Goal: Book appointment/travel/reservation

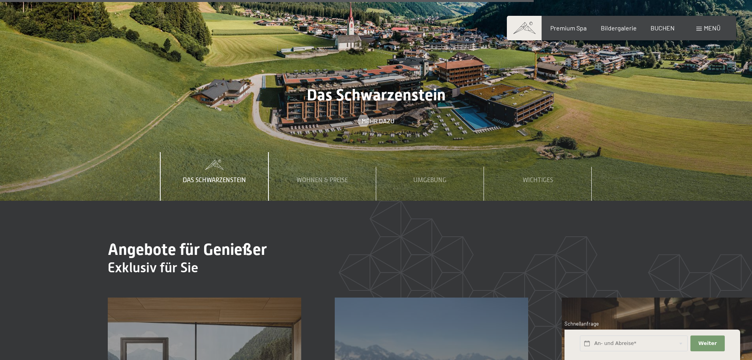
scroll to position [2882, 0]
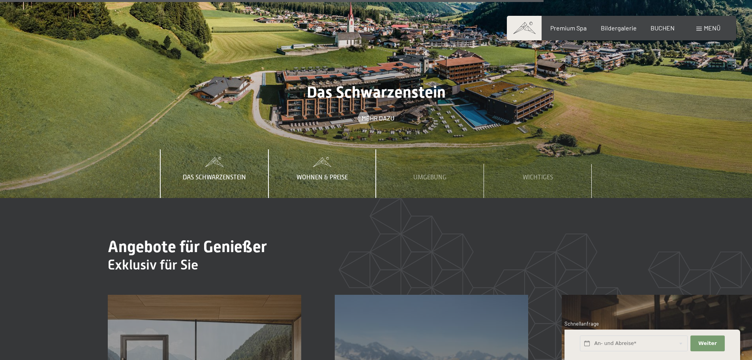
click at [321, 174] on span "Wohnen & Preise" at bounding box center [322, 177] width 51 height 7
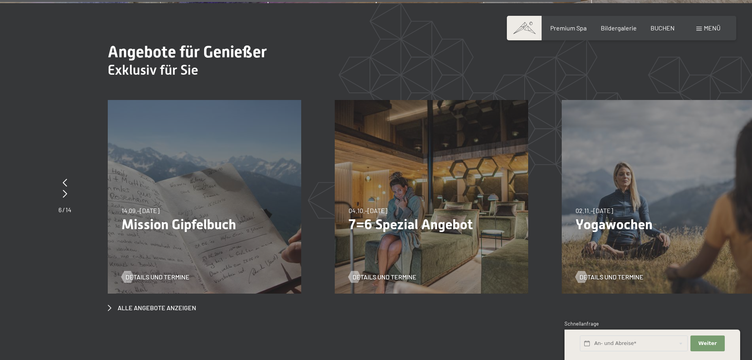
scroll to position [3080, 0]
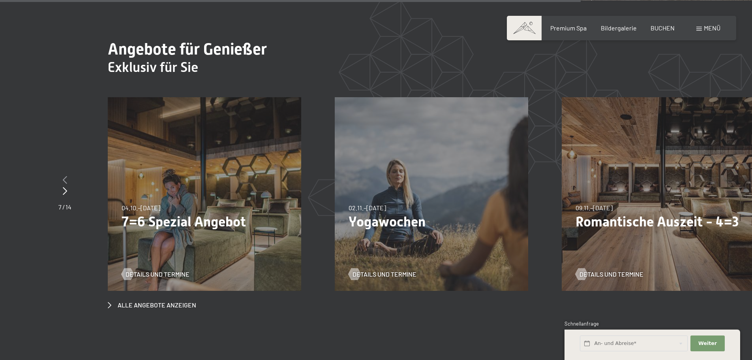
click at [63, 176] on icon at bounding box center [65, 180] width 4 height 8
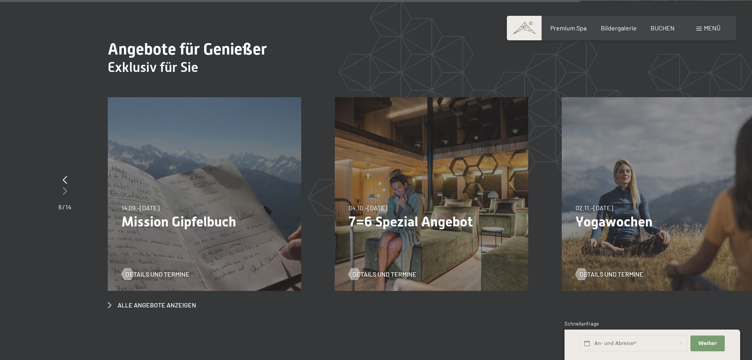
click at [68, 186] on div at bounding box center [64, 191] width 13 height 11
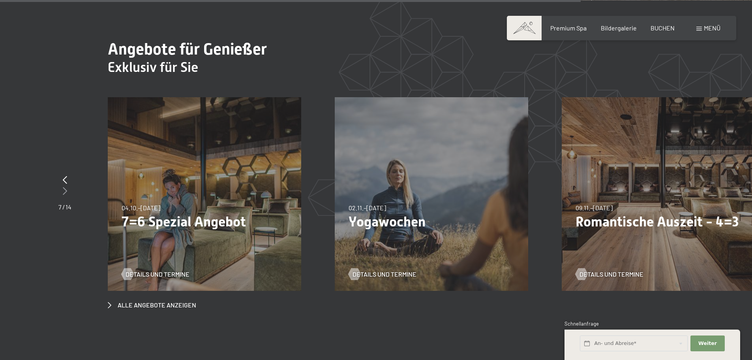
click at [68, 186] on div at bounding box center [64, 191] width 13 height 11
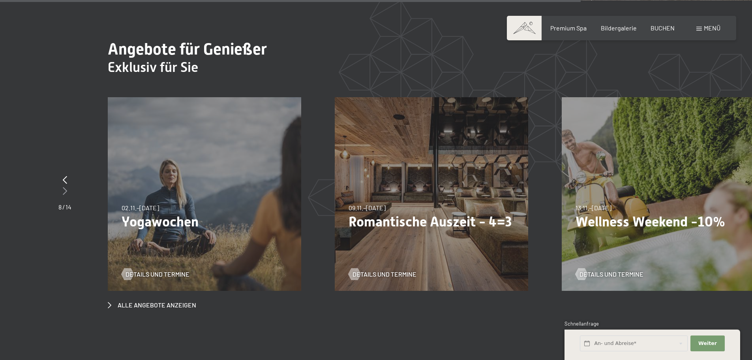
click at [62, 186] on div at bounding box center [64, 191] width 13 height 11
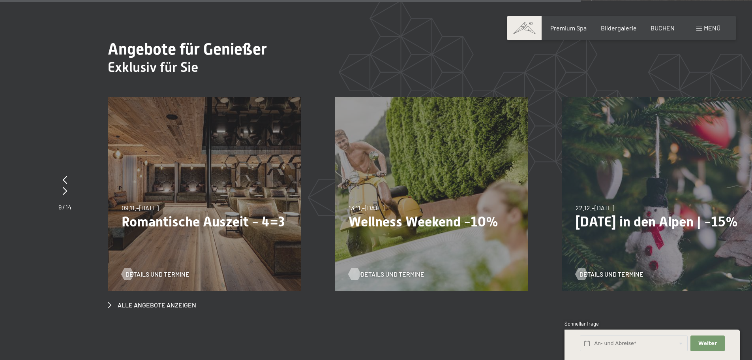
click at [375, 270] on span "Details und Termine" at bounding box center [392, 274] width 64 height 9
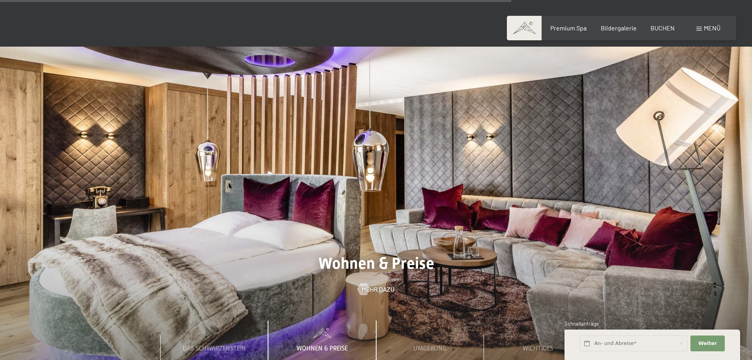
scroll to position [2709, 0]
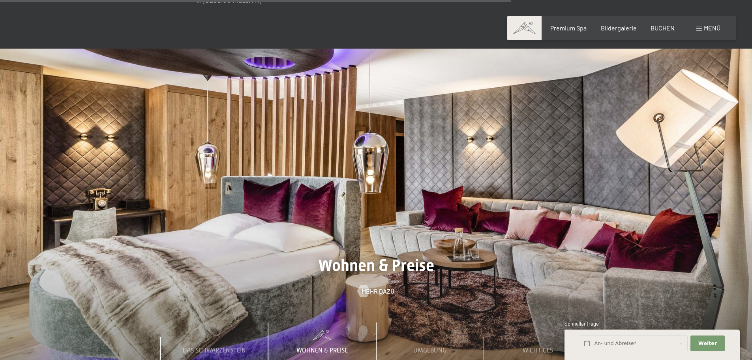
click at [698, 30] on span at bounding box center [699, 29] width 6 height 4
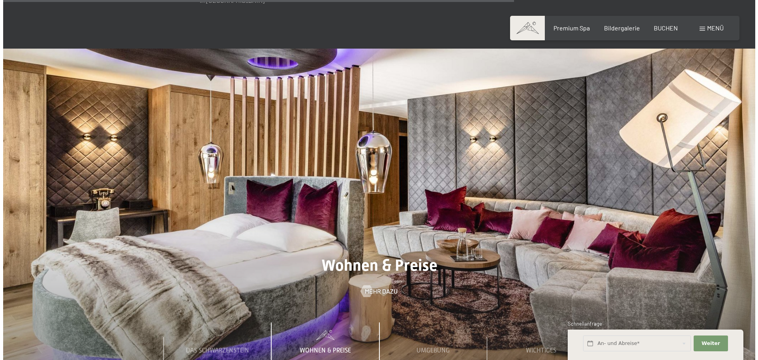
scroll to position [2722, 0]
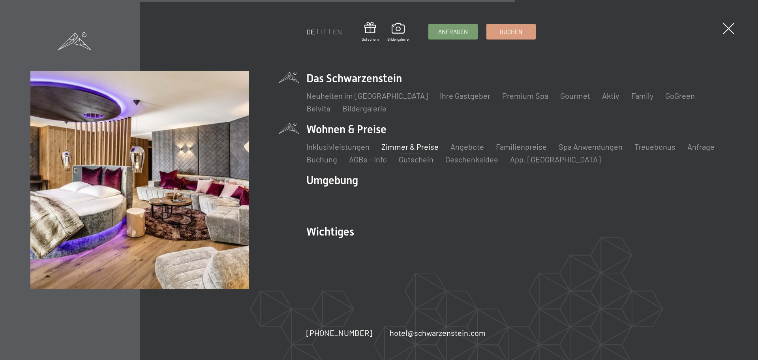
click at [402, 148] on link "Zimmer & Preise" at bounding box center [409, 146] width 57 height 9
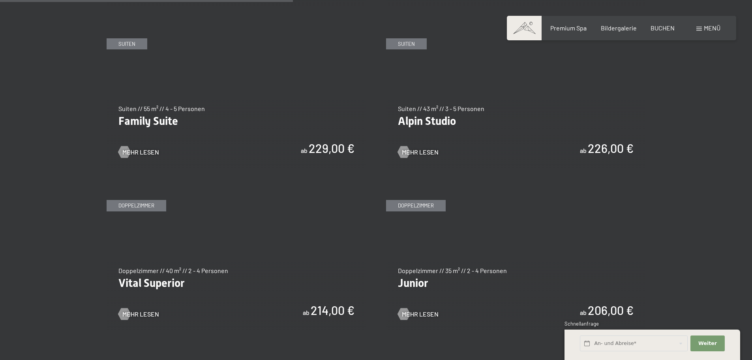
scroll to position [987, 0]
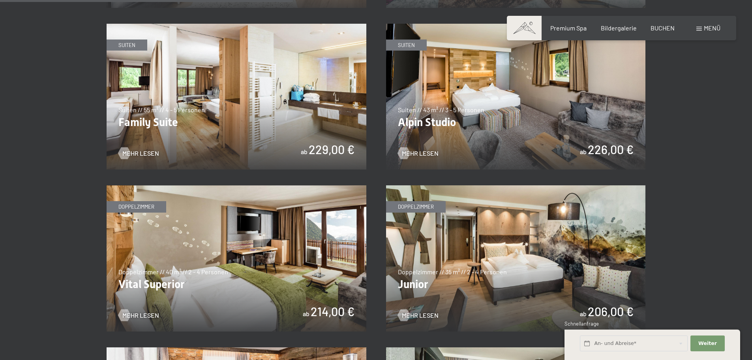
click at [461, 235] on img at bounding box center [516, 258] width 260 height 146
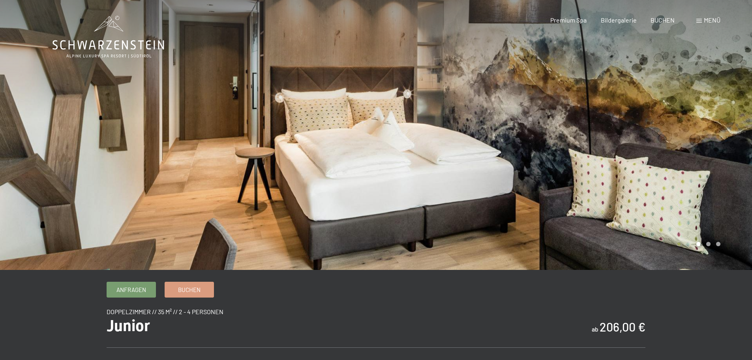
click at [573, 206] on div at bounding box center [564, 135] width 376 height 270
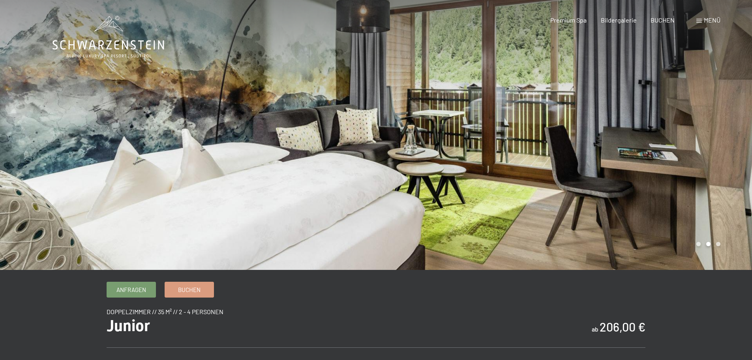
click at [571, 204] on div at bounding box center [564, 135] width 376 height 270
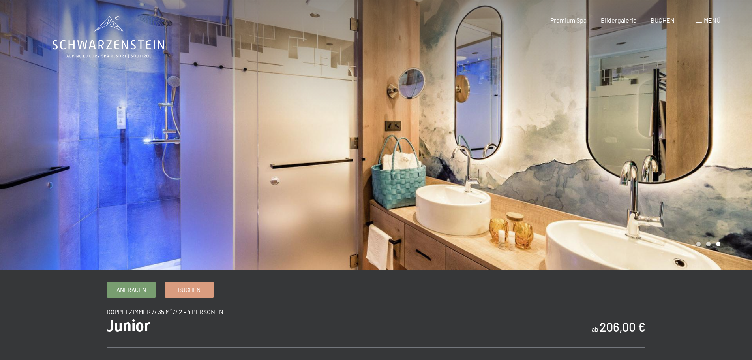
click at [571, 204] on div at bounding box center [564, 135] width 376 height 270
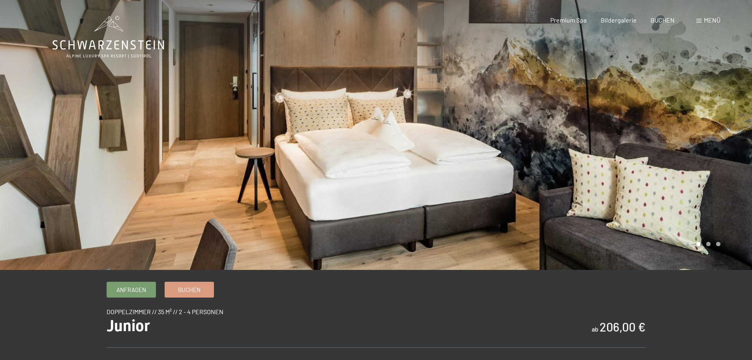
click at [571, 204] on div at bounding box center [564, 135] width 376 height 270
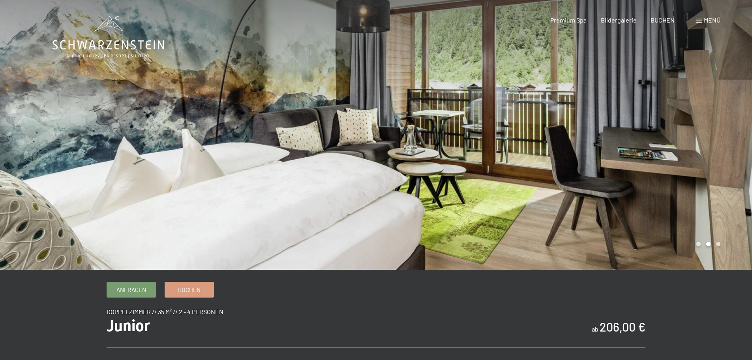
click at [571, 204] on div at bounding box center [564, 135] width 376 height 270
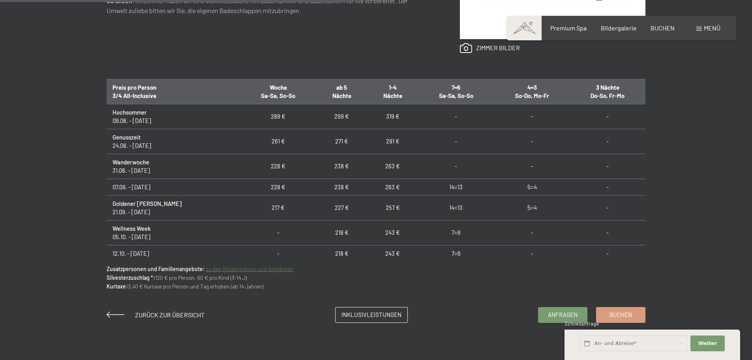
scroll to position [474, 0]
click at [161, 306] on div "Zurück zur Übersicht Inklusivleistungen Anfragen Buchen" at bounding box center [376, 314] width 539 height 16
click at [162, 315] on span "Zurück zur Übersicht" at bounding box center [169, 314] width 69 height 8
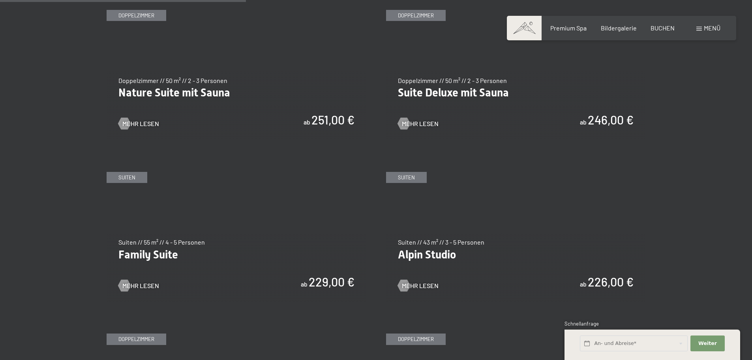
scroll to position [829, 0]
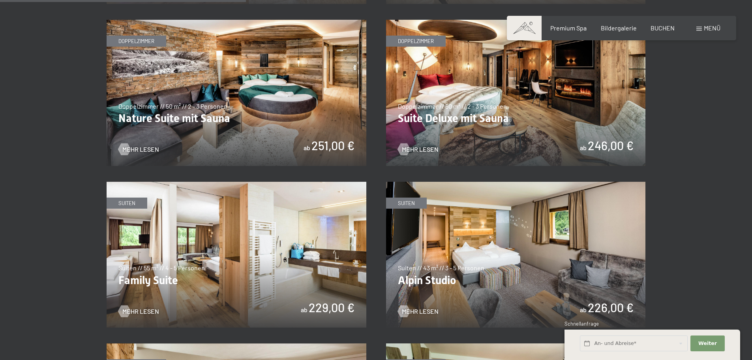
click at [466, 113] on img at bounding box center [516, 93] width 260 height 146
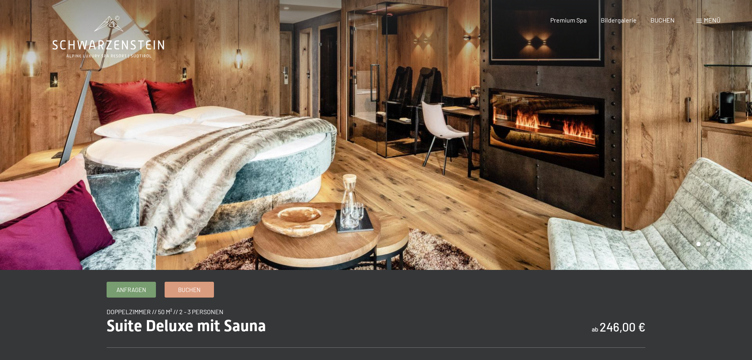
click at [578, 96] on div at bounding box center [564, 135] width 376 height 270
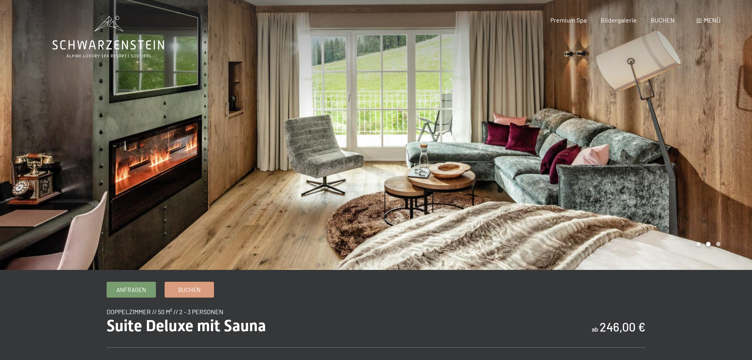
click at [578, 96] on div at bounding box center [564, 135] width 376 height 270
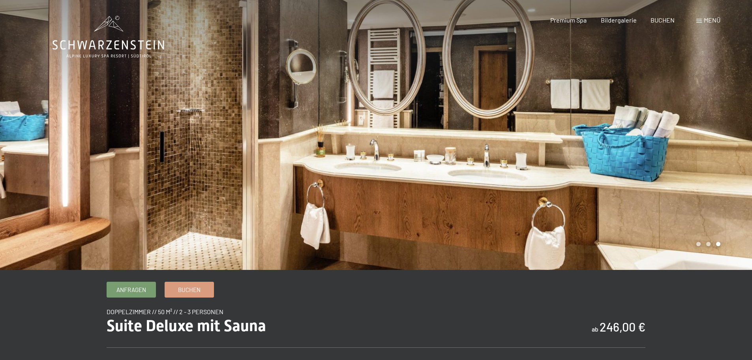
click at [578, 96] on div at bounding box center [564, 135] width 376 height 270
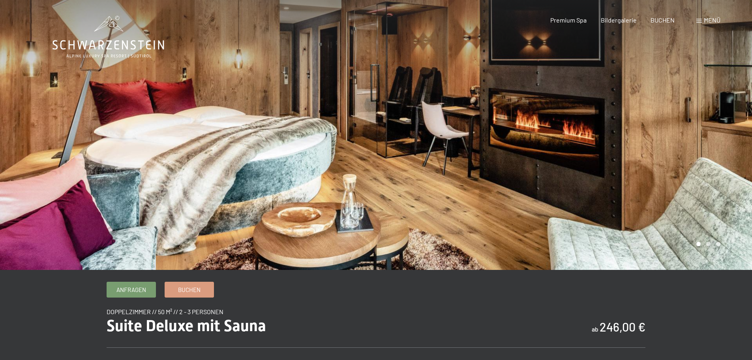
click at [578, 96] on div at bounding box center [564, 135] width 376 height 270
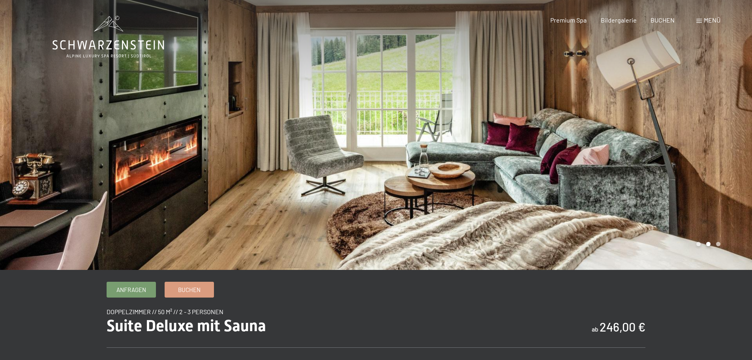
click at [578, 96] on div at bounding box center [564, 135] width 376 height 270
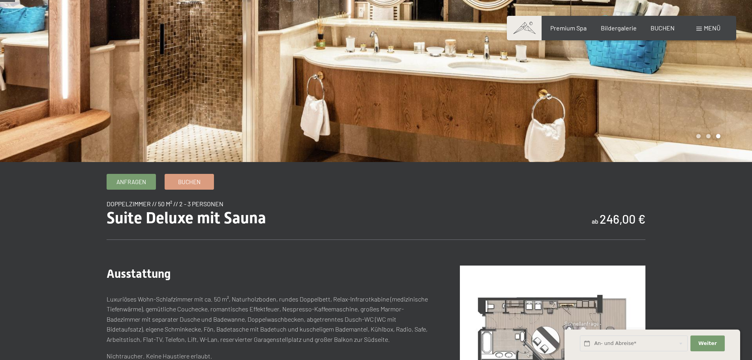
scroll to position [158, 0]
